Goal: Information Seeking & Learning: Check status

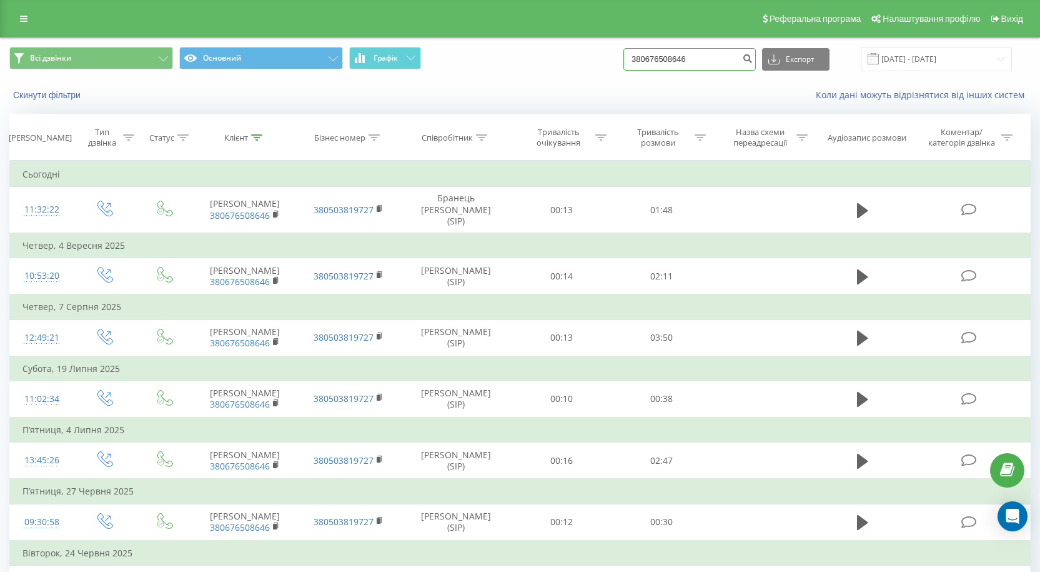
drag, startPoint x: 472, startPoint y: 82, endPoint x: 451, endPoint y: 85, distance: 20.9
click at [454, 85] on div "Всі дзвінки Основний Графік 380676508646 Експорт .csv .xls .xlsx 23.06.2025 - 2…" at bounding box center [520, 74] width 1039 height 72
paste input "+38063334617"
click at [647, 60] on input "+380633346176" at bounding box center [690, 59] width 132 height 22
type input "380633346176"
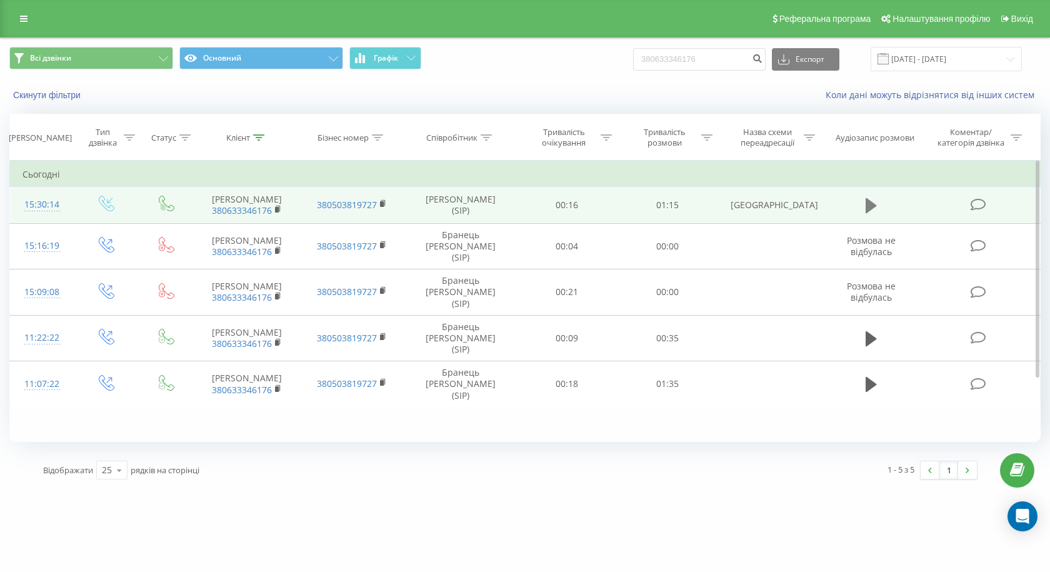
click at [871, 209] on icon at bounding box center [870, 205] width 11 height 15
